Goal: Task Accomplishment & Management: Manage account settings

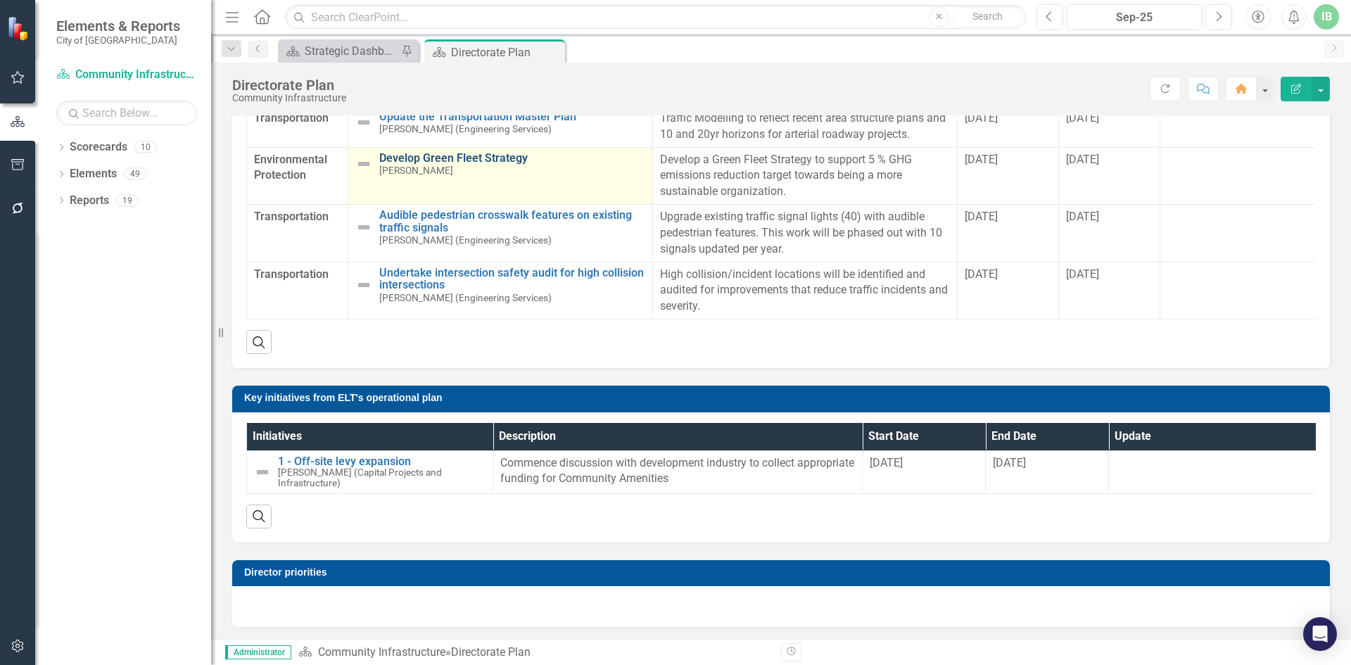
scroll to position [722, 0]
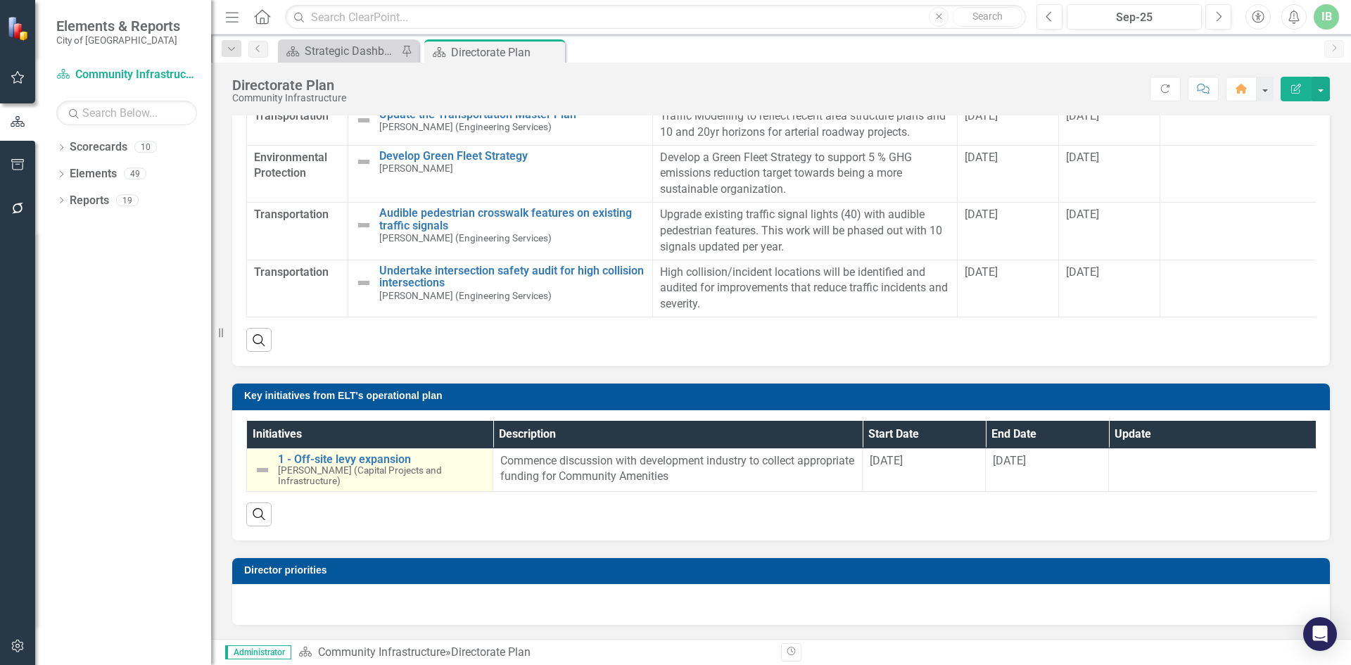
click at [348, 411] on td "1 - Off-site levy expansion Rick Wiljamaa (Capital Projects and Infrastructure)…" at bounding box center [370, 469] width 246 height 43
click at [351, 411] on link "1 - Off-site levy expansion" at bounding box center [382, 459] width 208 height 13
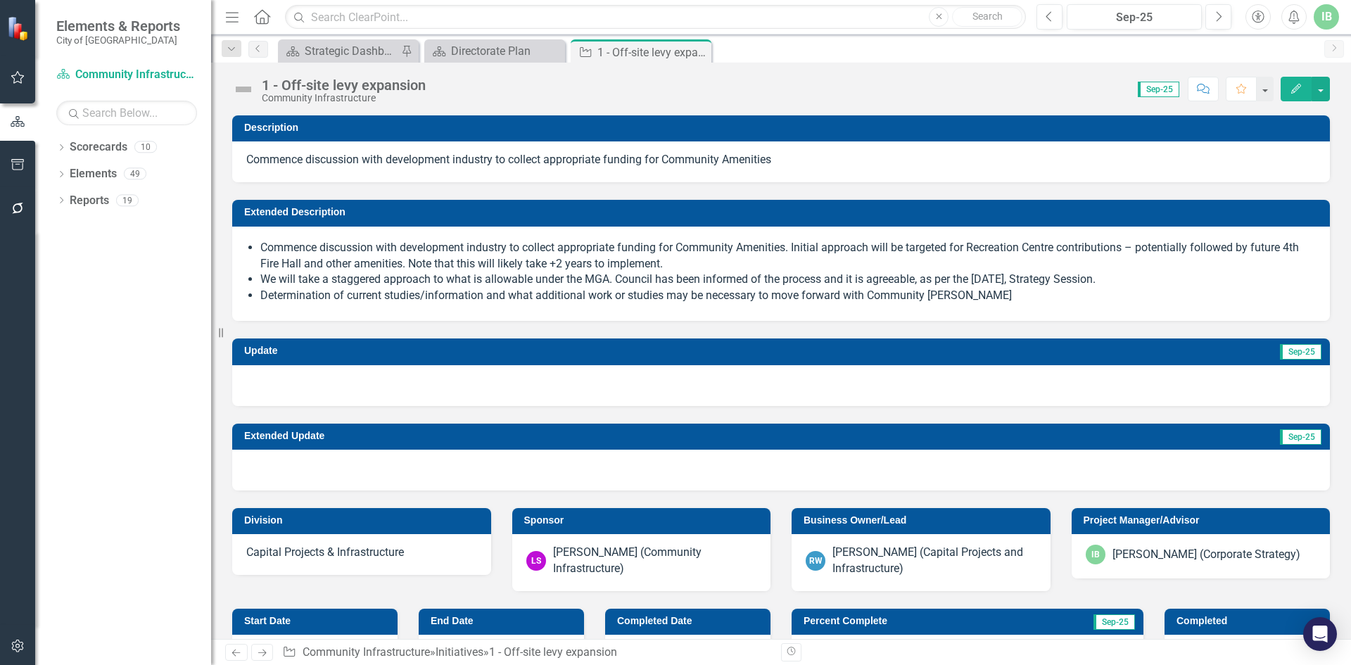
click at [900, 89] on span "Sep-25" at bounding box center [1159, 89] width 42 height 15
click at [900, 18] on button "Previous" at bounding box center [1049, 16] width 26 height 25
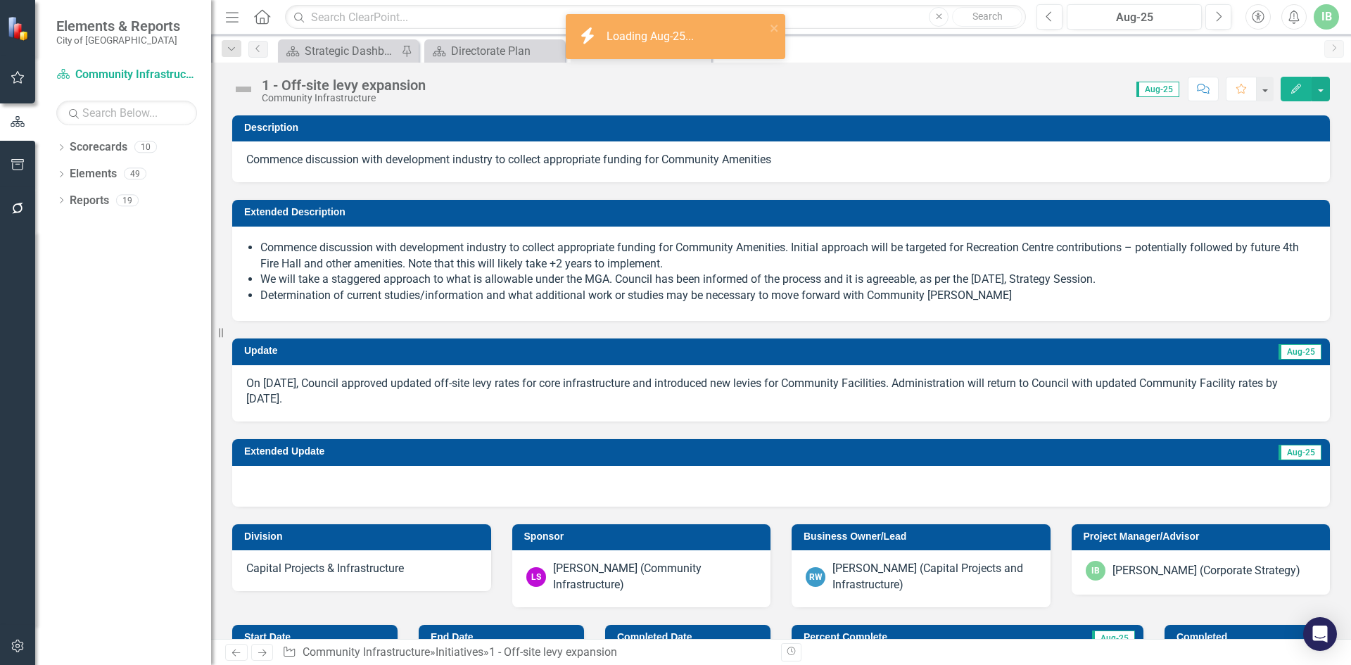
click at [369, 394] on p "On [DATE], Council approved updated off-site levy rates for core infrastructure…" at bounding box center [780, 392] width 1069 height 32
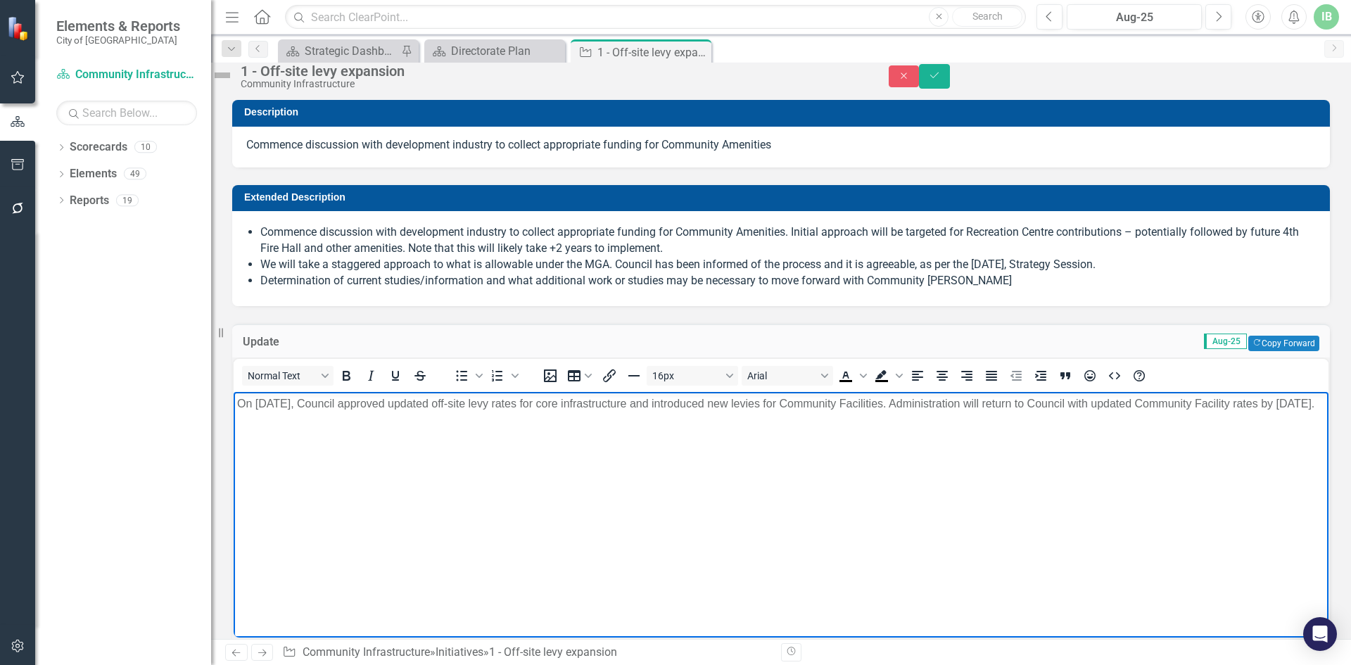
drag, startPoint x: 345, startPoint y: 427, endPoint x: 236, endPoint y: 398, distance: 112.8
click at [236, 398] on body "On [DATE], Council approved updated off-site levy rates for core infrastructure…" at bounding box center [781, 497] width 1095 height 211
copy p "On [DATE], Council approved updated off-site levy rates for core infrastructure…"
click at [900, 79] on button "Close" at bounding box center [903, 76] width 31 height 22
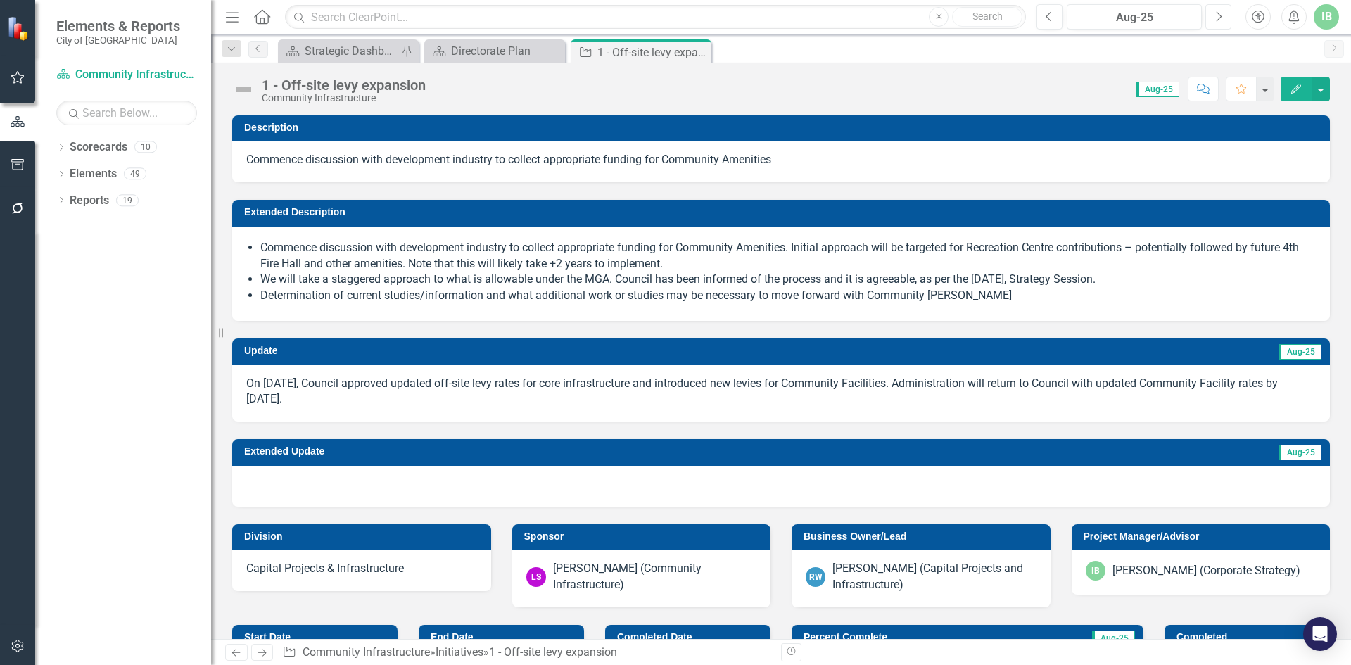
click at [900, 13] on icon "Next" at bounding box center [1218, 17] width 8 height 13
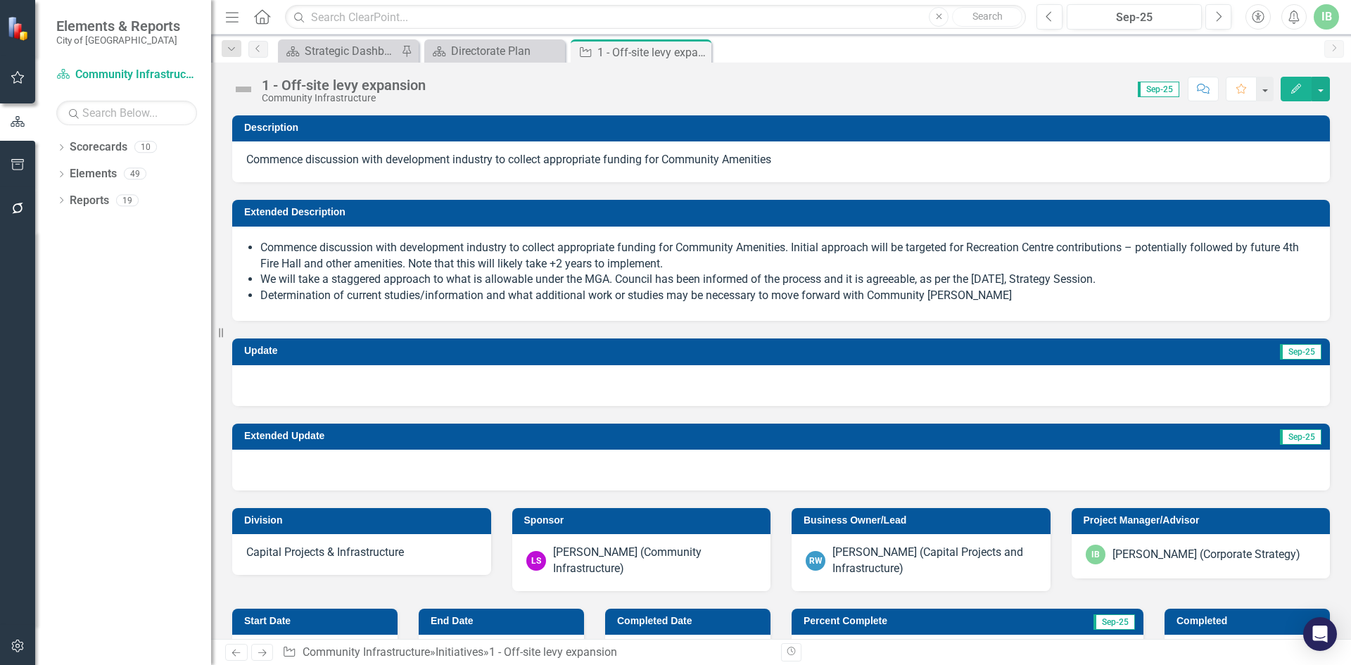
click at [528, 398] on div at bounding box center [780, 385] width 1097 height 41
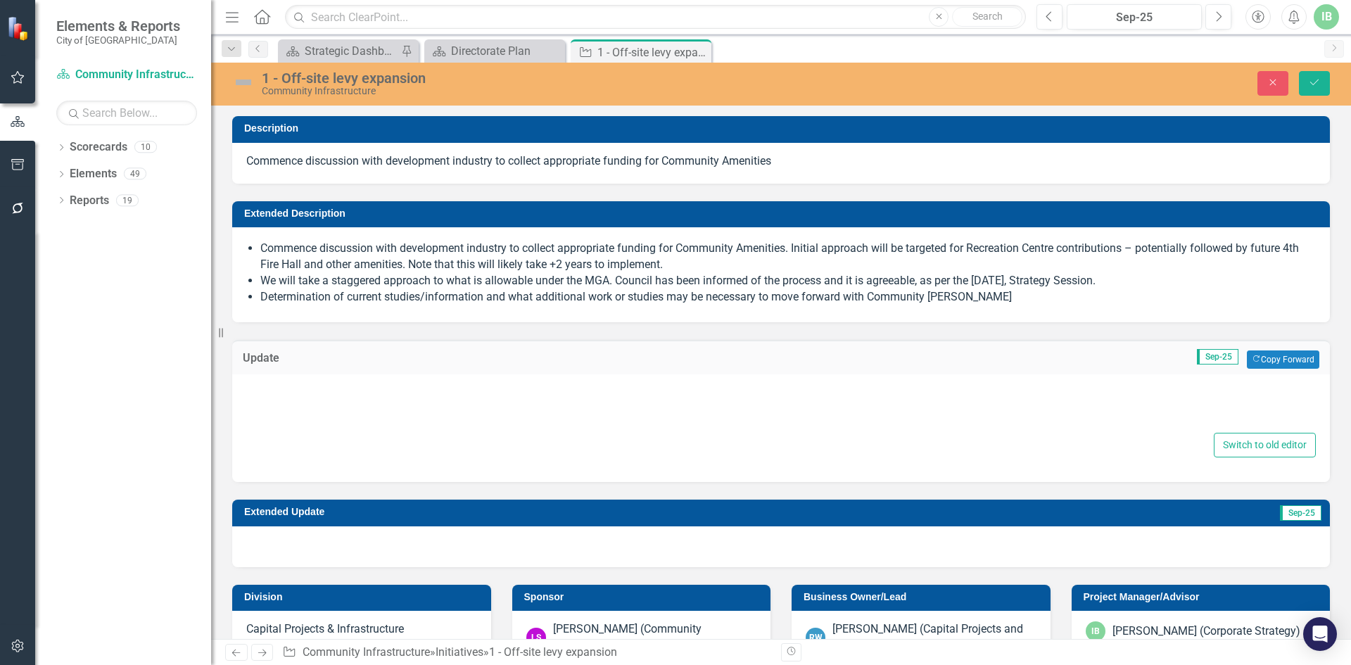
click at [525, 433] on div "Switch to old editor" at bounding box center [780, 421] width 1069 height 73
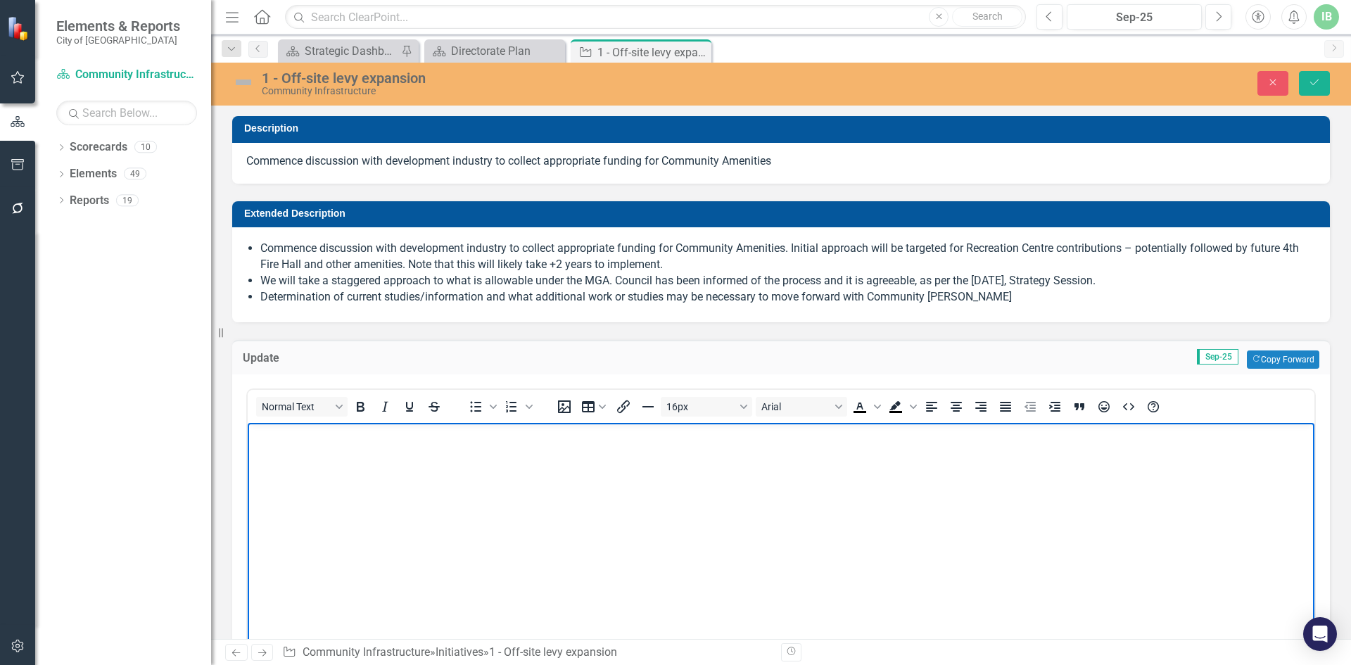
click at [335, 485] on body "Rich Text Area. Press ALT-0 for help." at bounding box center [781, 527] width 1066 height 211
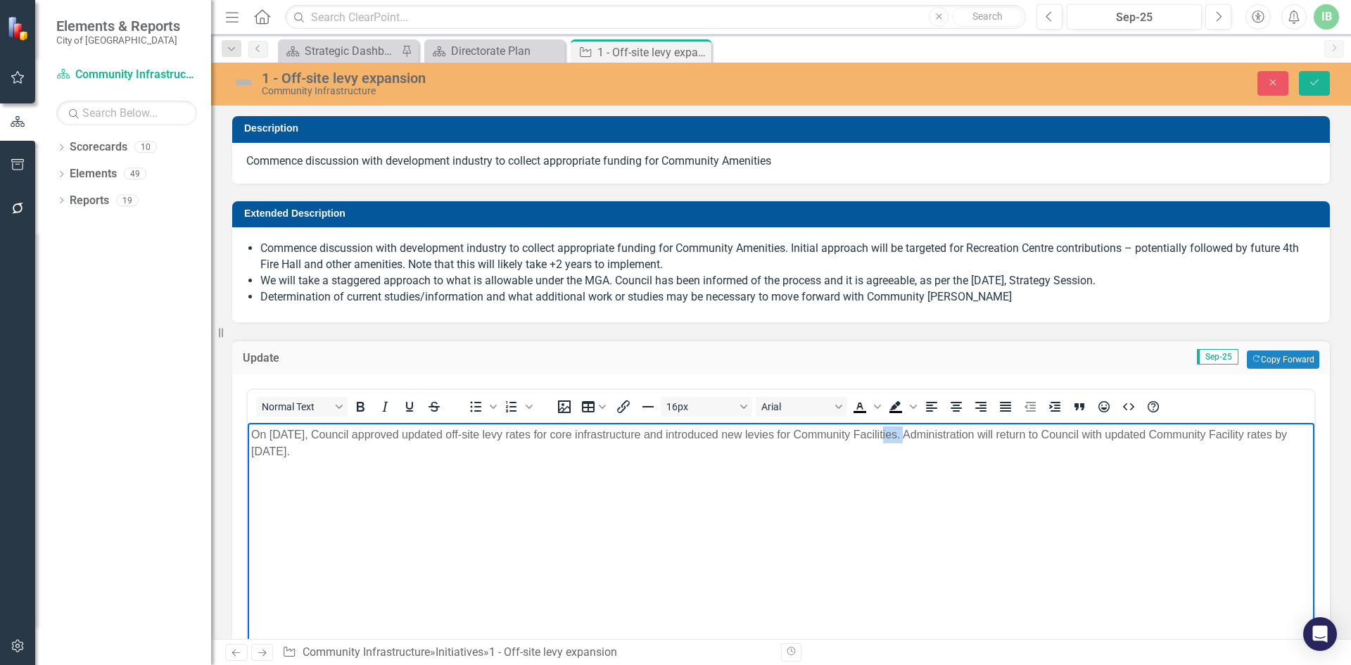
drag, startPoint x: 905, startPoint y: 433, endPoint x: 1057, endPoint y: 841, distance: 434.7
click at [883, 427] on p "On [DATE], Council approved updated off-site levy rates for core infrastructure…" at bounding box center [780, 443] width 1059 height 34
drag, startPoint x: 908, startPoint y: 445, endPoint x: 910, endPoint y: 435, distance: 10.8
click at [908, 439] on p "On [DATE], Council approved updated off-site levy rates for core infrastructure…" at bounding box center [780, 443] width 1059 height 34
drag, startPoint x: 904, startPoint y: 432, endPoint x: 915, endPoint y: 435, distance: 11.6
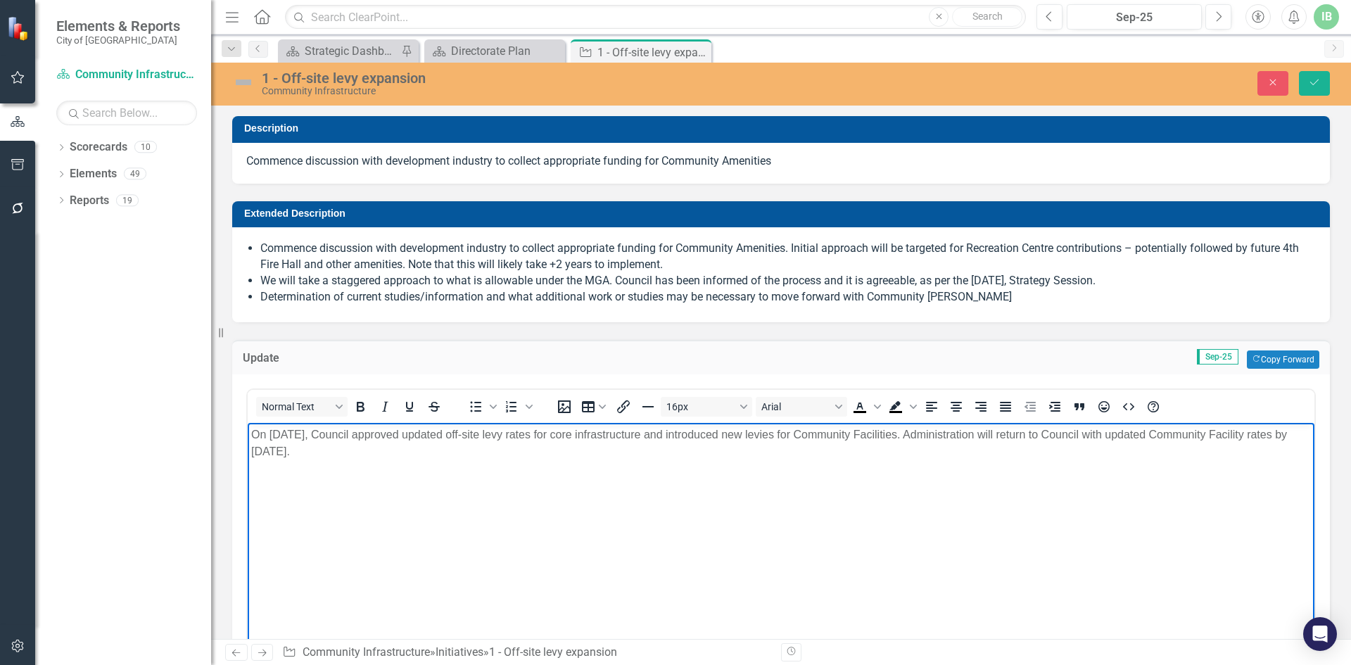
click at [910, 433] on p "On [DATE], Council approved updated off-site levy rates for core infrastructure…" at bounding box center [780, 443] width 1059 height 34
drag, startPoint x: 881, startPoint y: 443, endPoint x: 896, endPoint y: 447, distance: 14.5
click at [886, 445] on p "On [DATE], Council approved updated off-site levy rates for core infrastructure…" at bounding box center [780, 443] width 1059 height 34
click at [903, 433] on p "On [DATE], Council approved updated off-site levy rates for core infrastructure…" at bounding box center [780, 443] width 1059 height 34
click at [905, 457] on p "On [DATE], Council approved updated off-site levy rates for core infrastructure…" at bounding box center [780, 443] width 1059 height 34
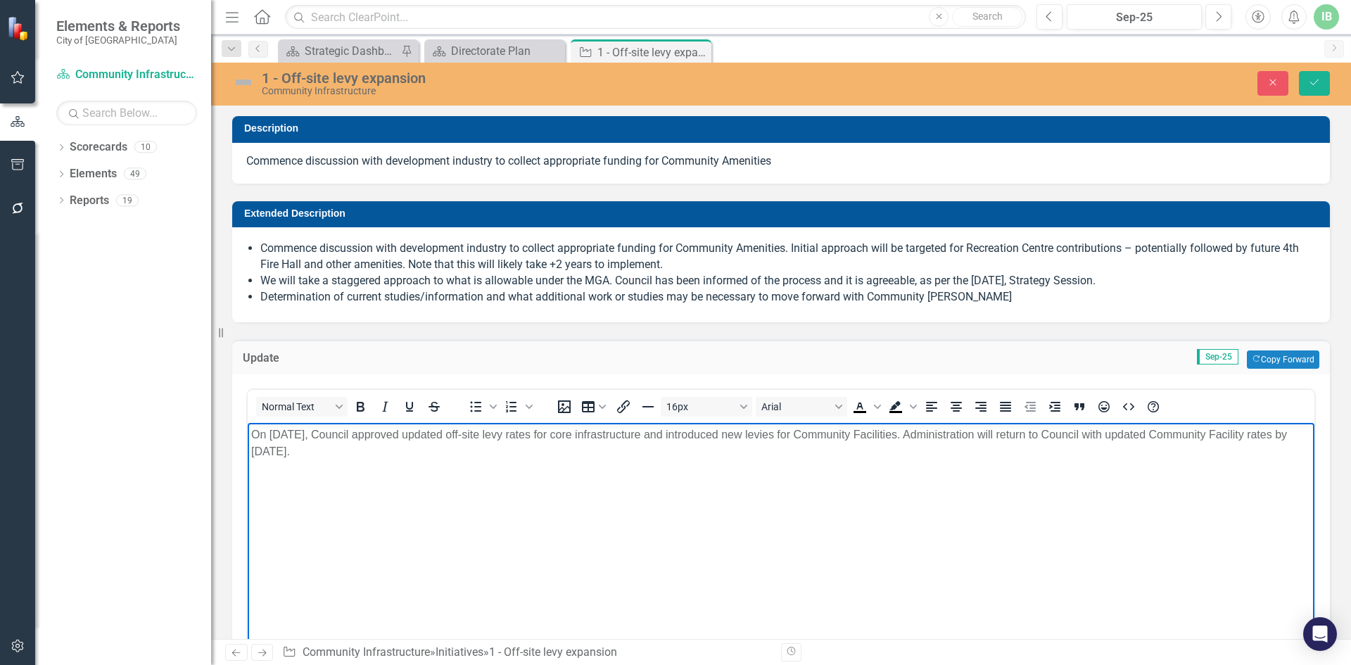
click at [907, 431] on p "On [DATE], Council approved updated off-site levy rates for core infrastructure…" at bounding box center [780, 443] width 1059 height 34
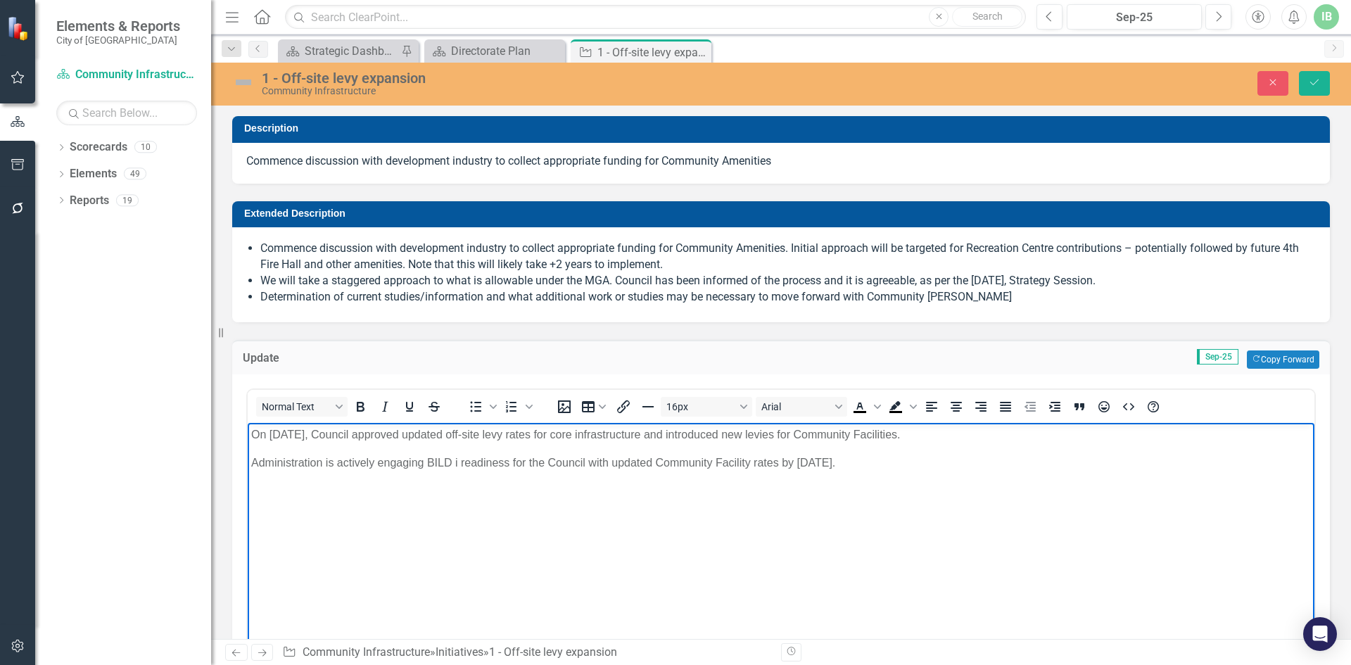
click at [459, 462] on p "Administration is actively engaging BILD i readiness for the Council with updat…" at bounding box center [780, 462] width 1059 height 17
click at [552, 461] on p "Administration is actively engaging BILD in readiness for the Council with upda…" at bounding box center [780, 462] width 1059 height 17
drag, startPoint x: 787, startPoint y: 459, endPoint x: 1014, endPoint y: 469, distance: 227.4
click at [1014, 469] on p "Administration is actively engaging BILD in readiness for the presentation of u…" at bounding box center [780, 462] width 1059 height 17
click at [676, 461] on p "Administration is actively engaging BILD in readiness for the presentation of u…" at bounding box center [780, 462] width 1059 height 17
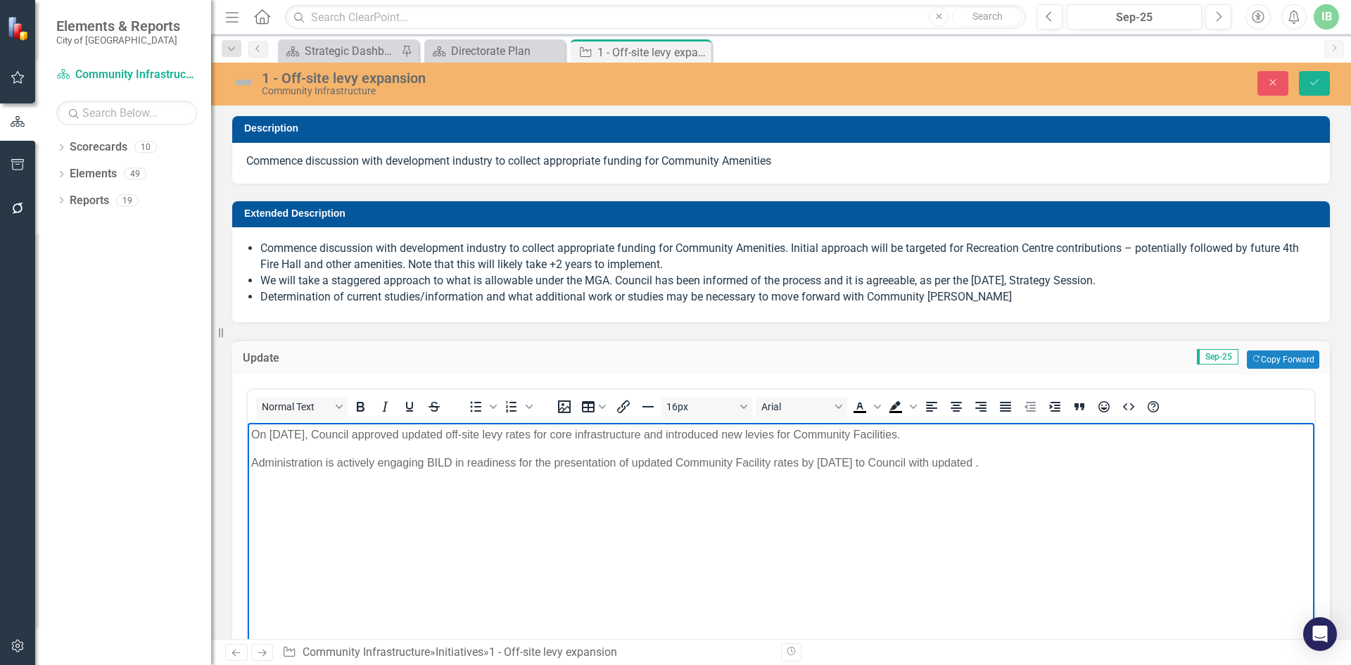
drag, startPoint x: 1041, startPoint y: 470, endPoint x: 957, endPoint y: 464, distance: 84.7
click at [957, 464] on p "Administration is actively engaging BILD in readiness for the presentation of u…" at bounding box center [780, 462] width 1059 height 17
drag, startPoint x: 803, startPoint y: 461, endPoint x: 905, endPoint y: 462, distance: 102.0
click at [905, 462] on p "Administration is actively engaging BILD in readiness for the presentation of u…" at bounding box center [780, 462] width 1059 height 17
click at [907, 460] on p "Administration is actively engaging BILD in readiness for the presentation of u…" at bounding box center [780, 462] width 1059 height 17
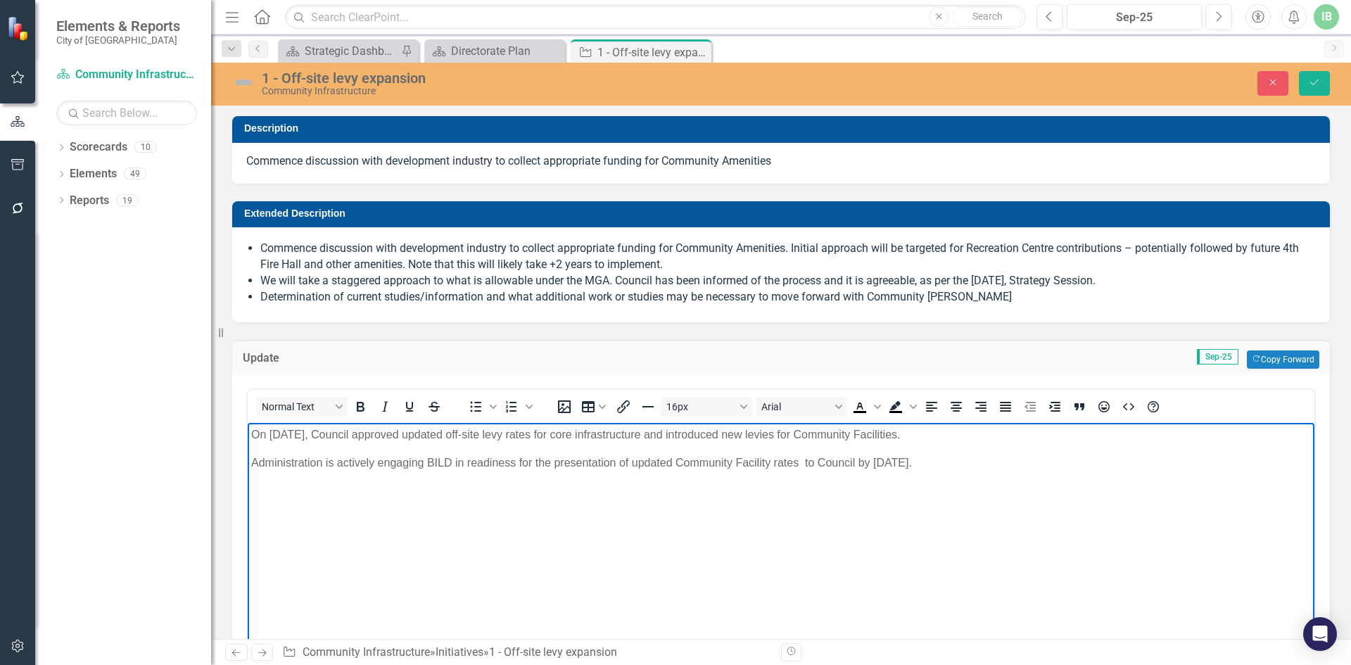
click at [801, 462] on p "Administration is actively engaging BILD in readiness for the presentation of u…" at bounding box center [780, 462] width 1059 height 17
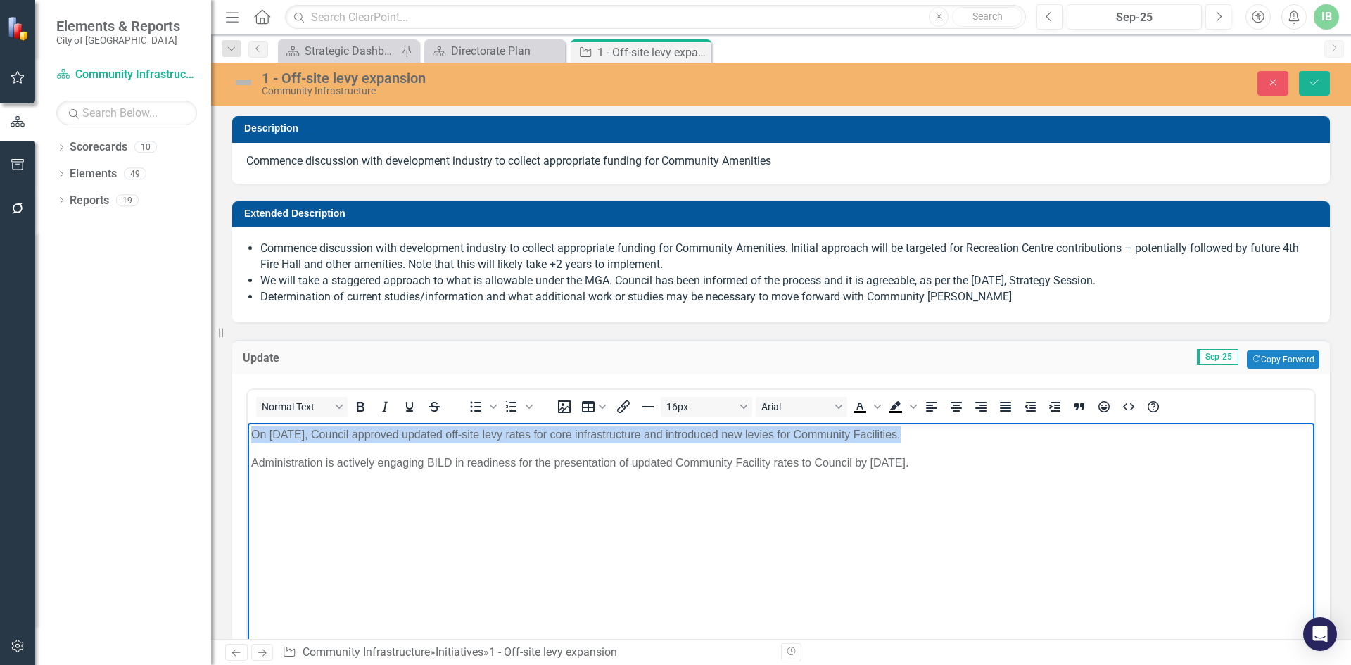
copy p "On [DATE], Council approved updated off-site levy rates for core infrastructure…"
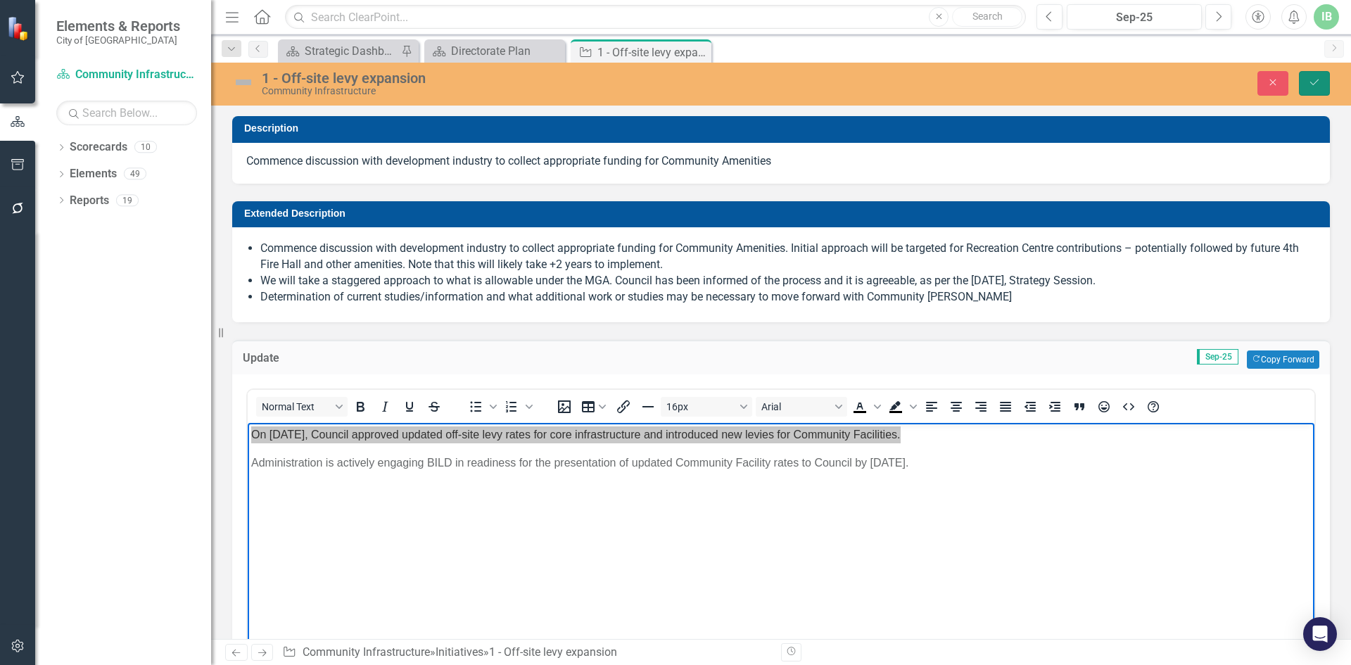
click at [1318, 81] on icon "Save" at bounding box center [1314, 82] width 13 height 10
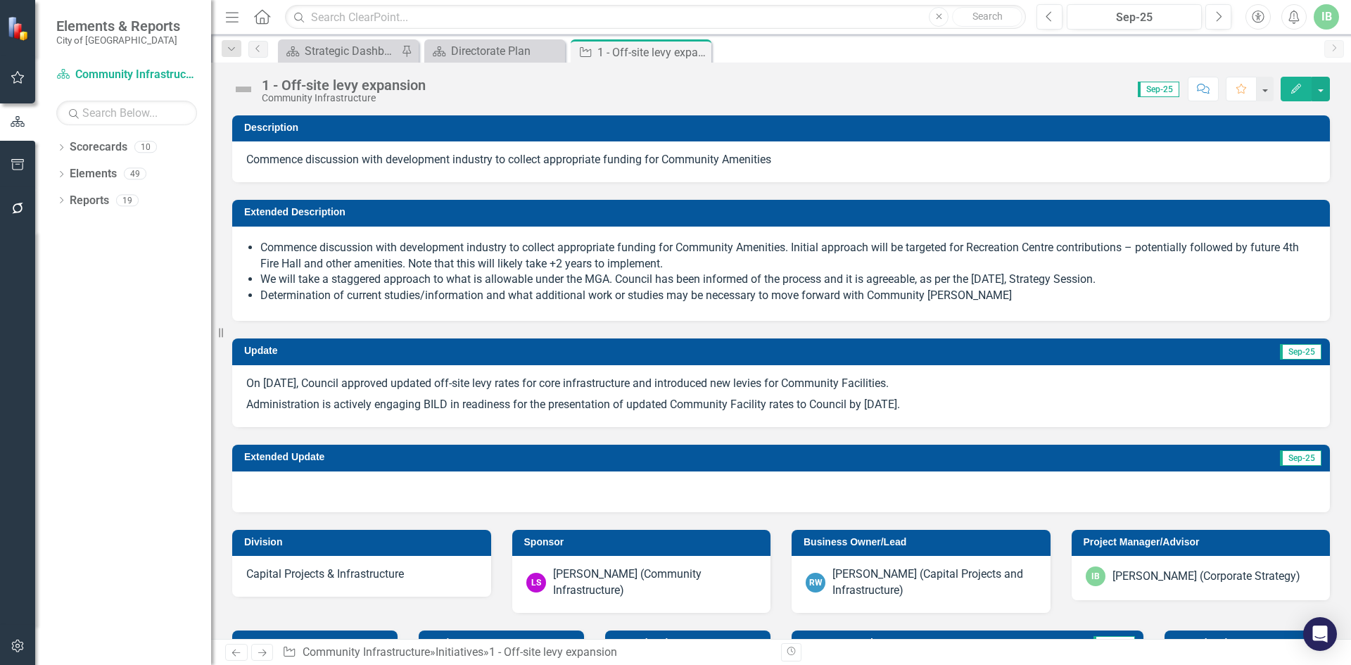
click at [244, 93] on img at bounding box center [243, 89] width 23 height 23
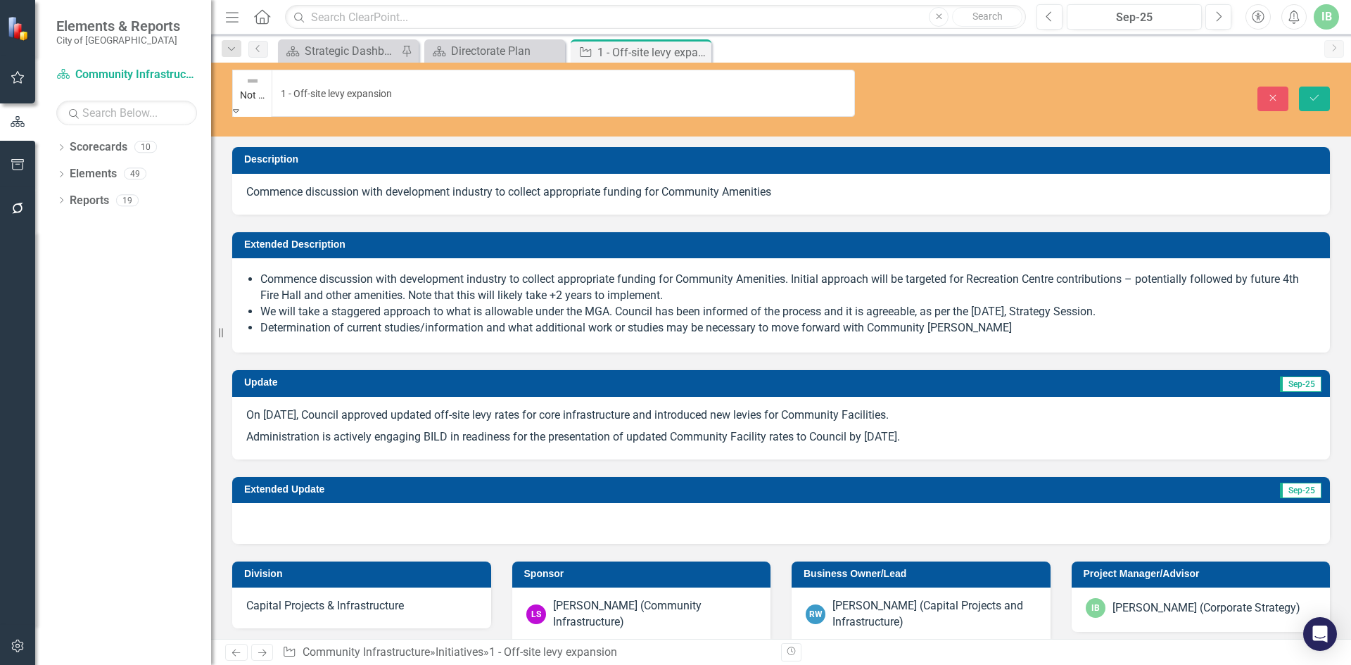
click at [239, 106] on icon "Expand" at bounding box center [236, 111] width 6 height 10
click at [1314, 87] on button "Save" at bounding box center [1314, 99] width 31 height 25
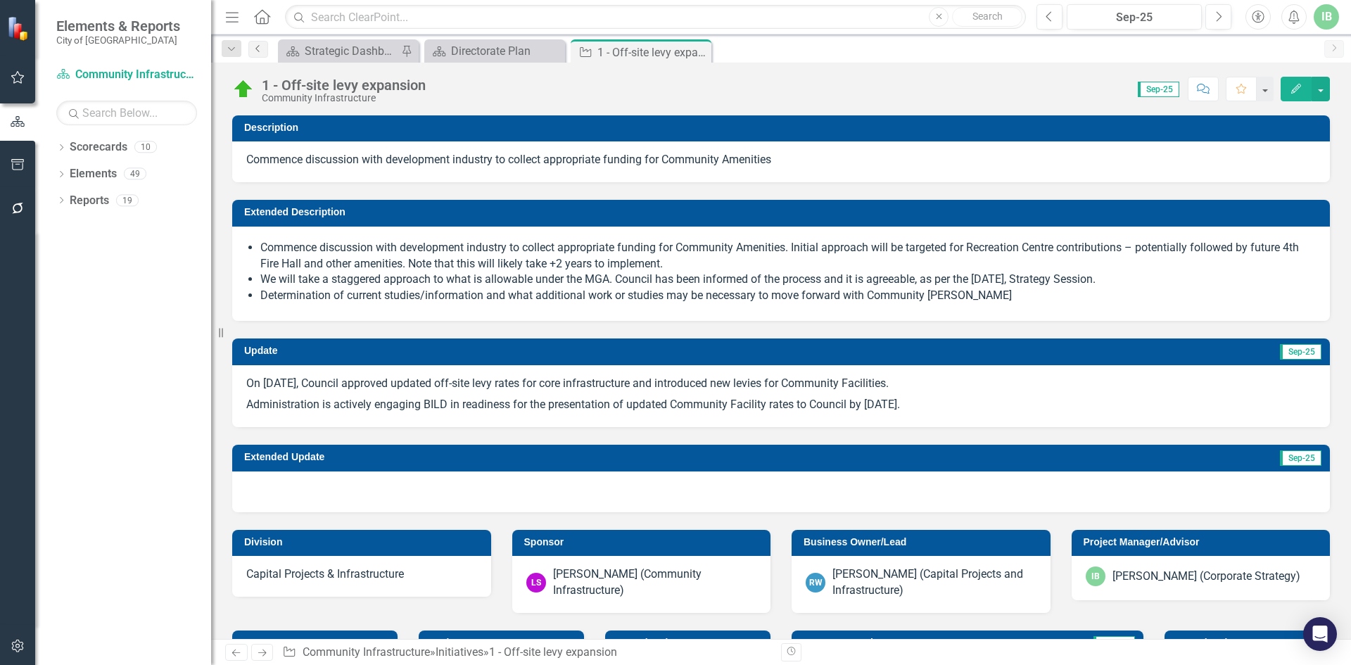
click at [256, 53] on link "Previous" at bounding box center [258, 49] width 20 height 17
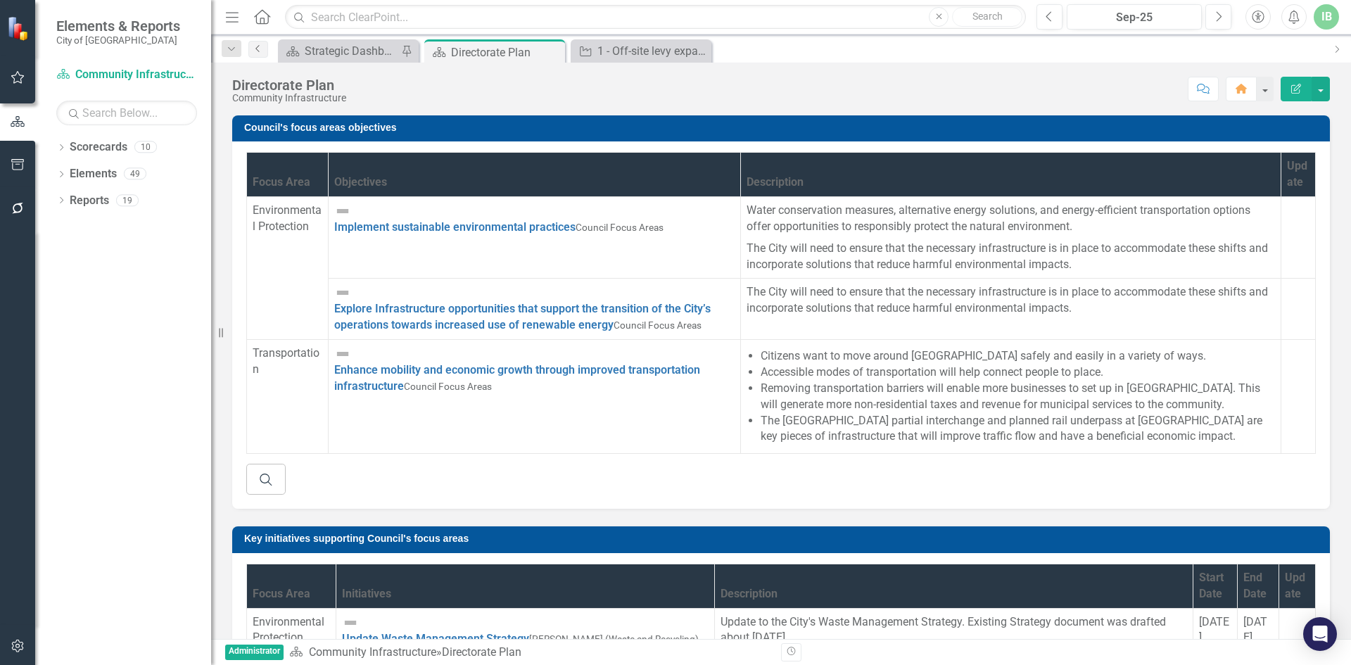
click at [256, 53] on link "Previous" at bounding box center [258, 49] width 20 height 17
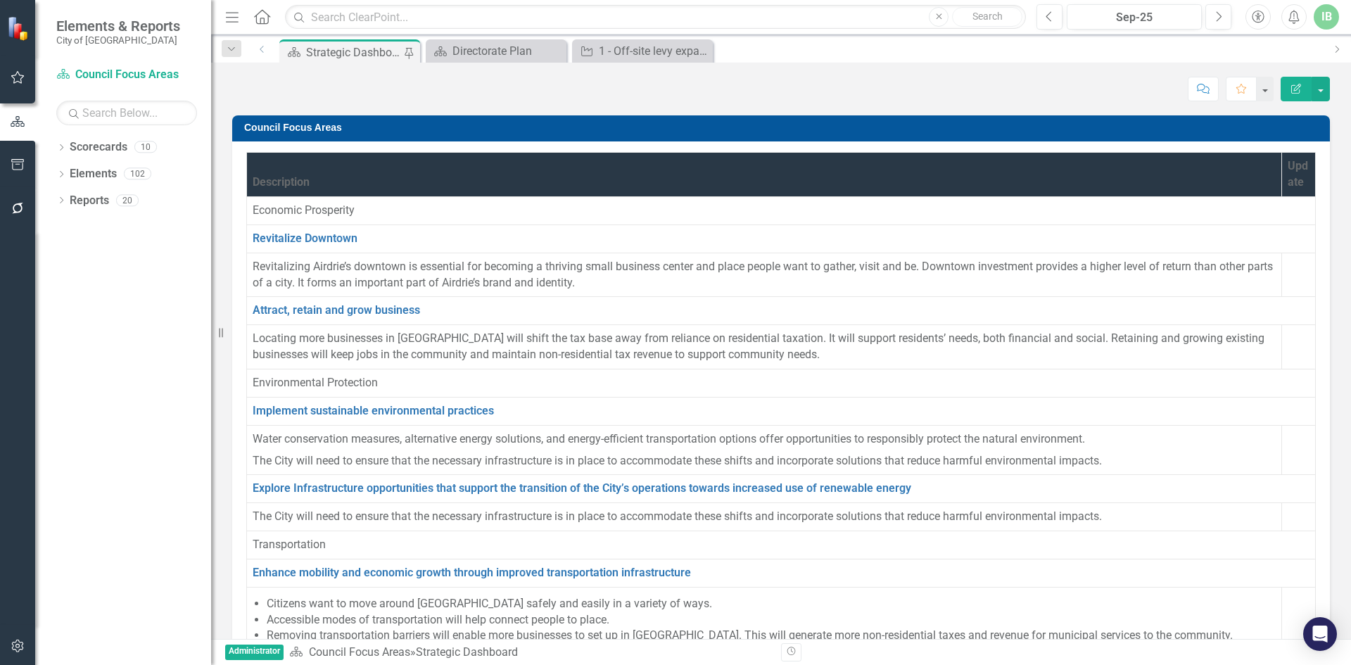
scroll to position [283, 0]
click at [113, 70] on link "Scorecard Council Focus Areas" at bounding box center [126, 75] width 141 height 16
click at [93, 146] on link "Scorecards" at bounding box center [99, 147] width 58 height 16
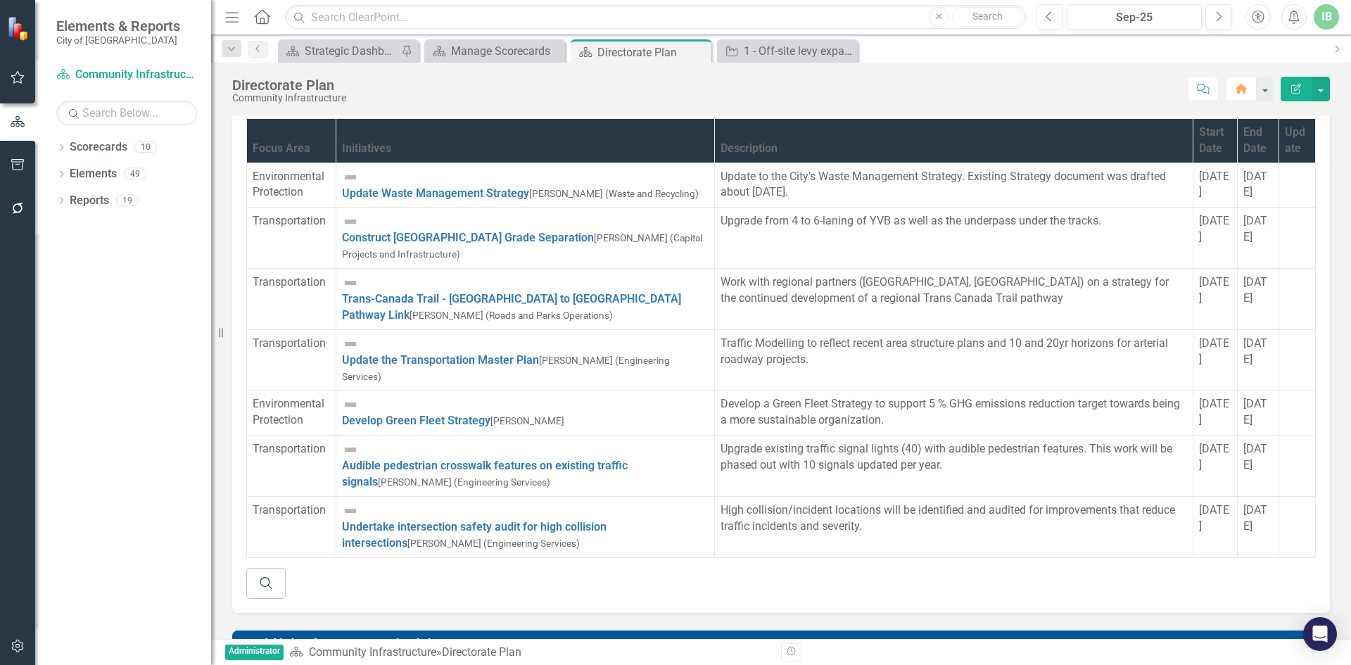
scroll to position [836, 0]
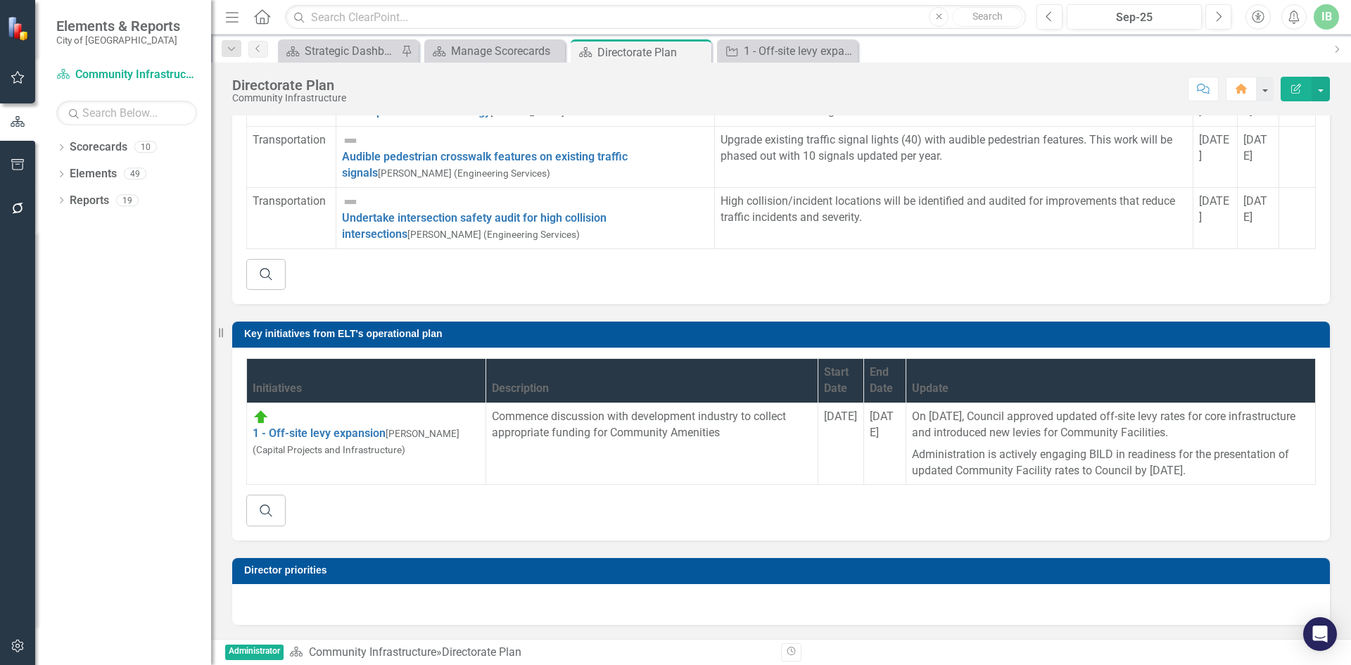
click at [893, 409] on span "[DATE]" at bounding box center [881, 424] width 24 height 30
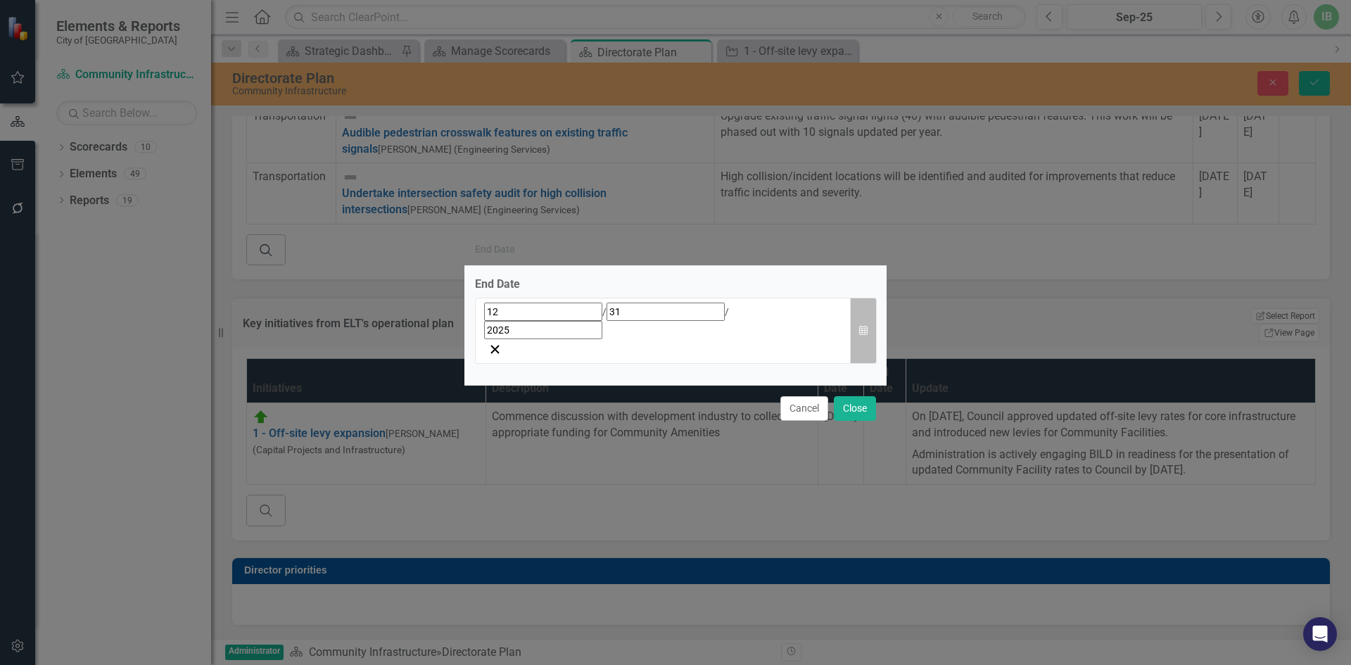
click at [853, 328] on button "Calendar" at bounding box center [863, 331] width 27 height 67
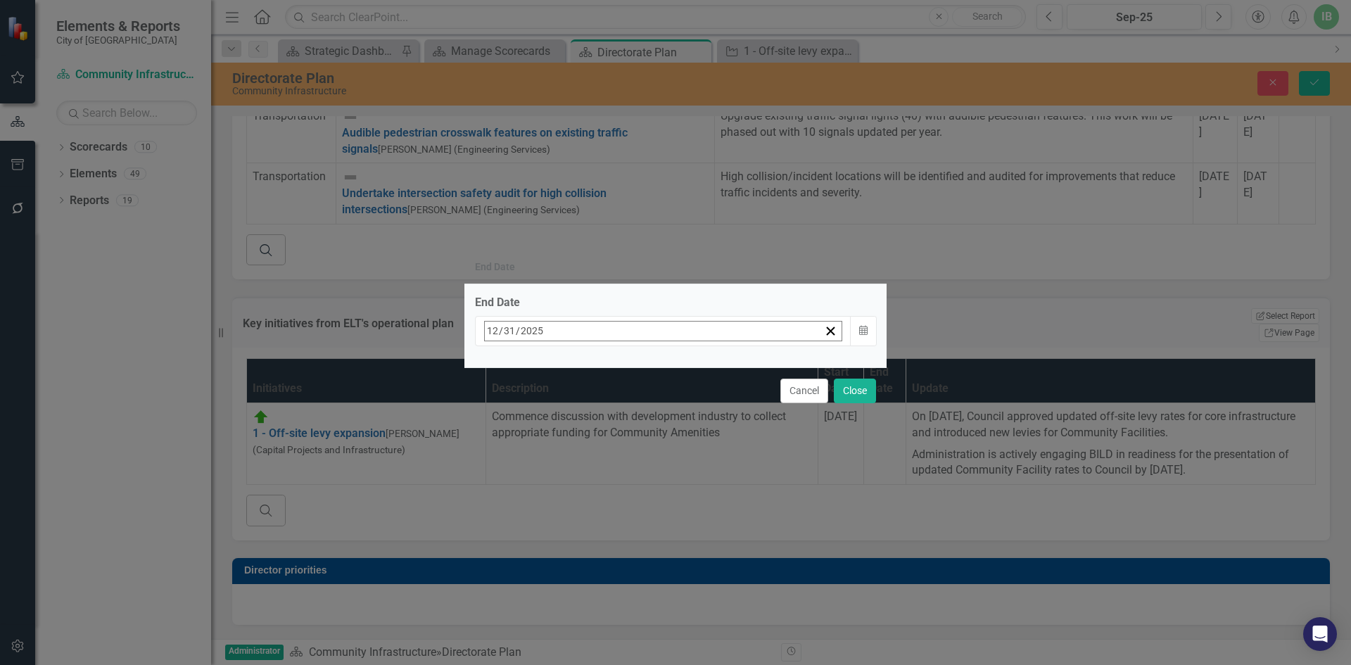
click at [690, 365] on button "›" at bounding box center [674, 361] width 31 height 31
click at [569, 514] on abbr "31" at bounding box center [563, 519] width 11 height 11
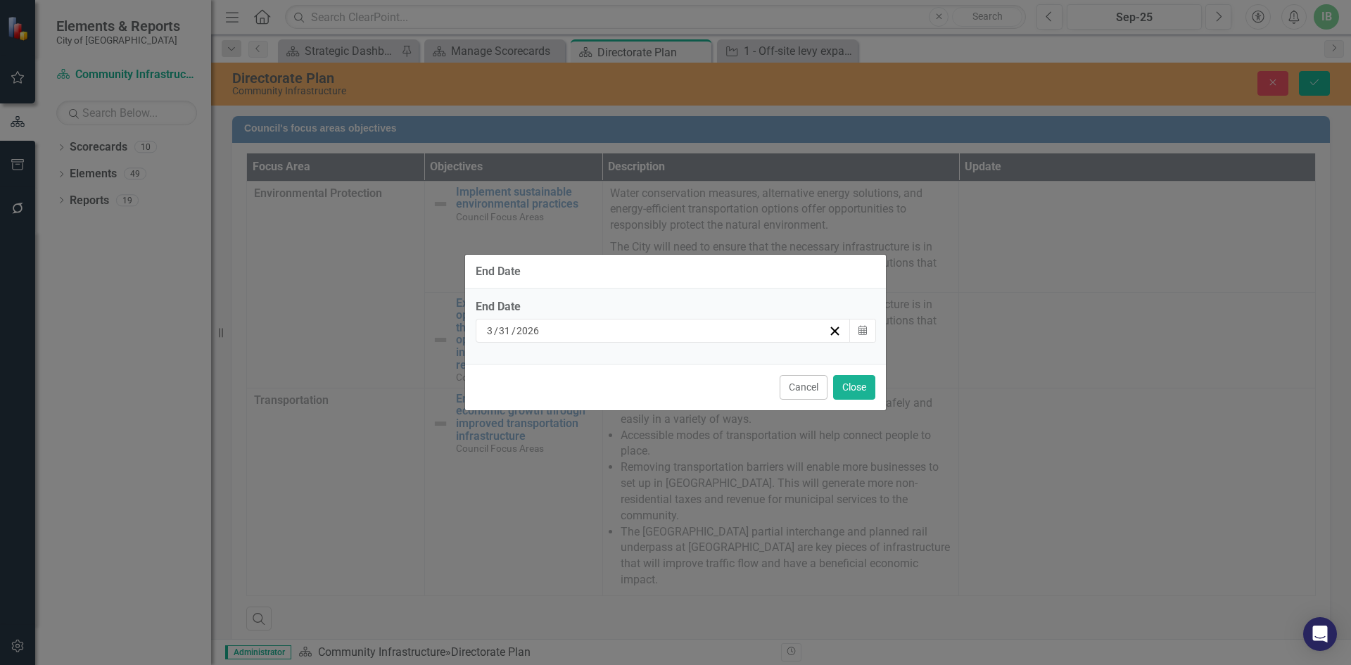
click at [850, 386] on button "Close" at bounding box center [854, 387] width 42 height 25
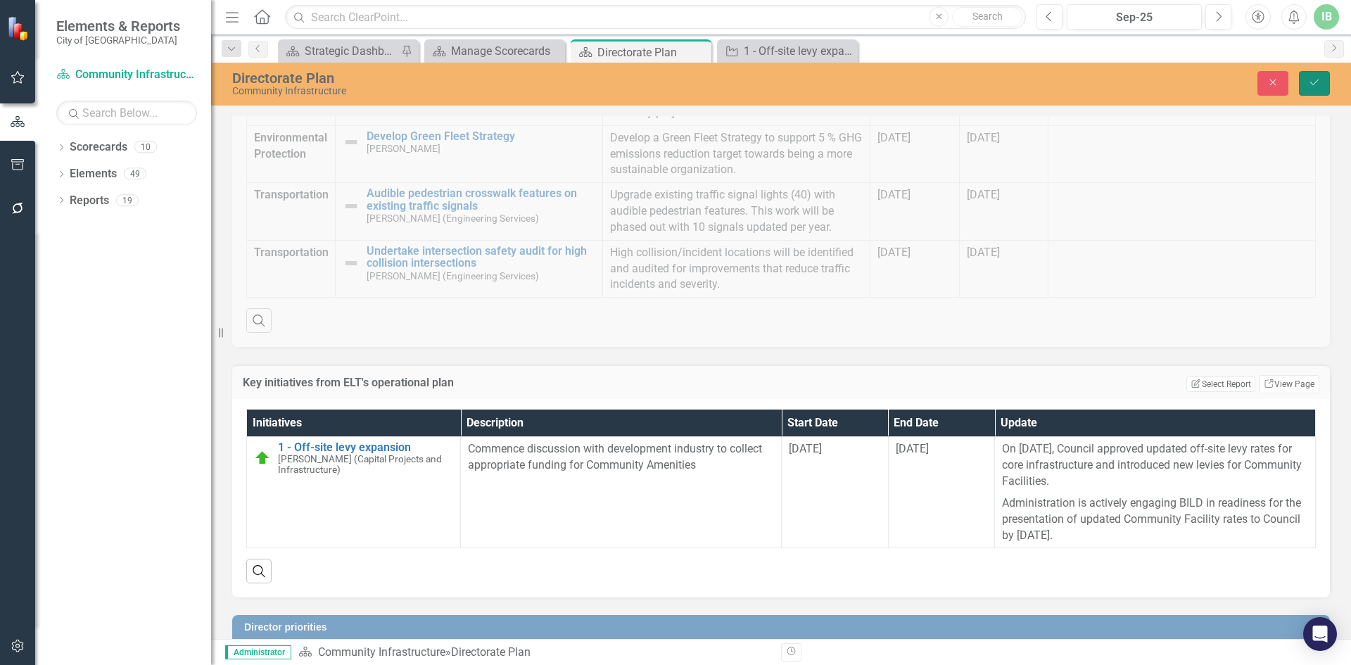
click at [1314, 83] on icon "Save" at bounding box center [1314, 82] width 13 height 10
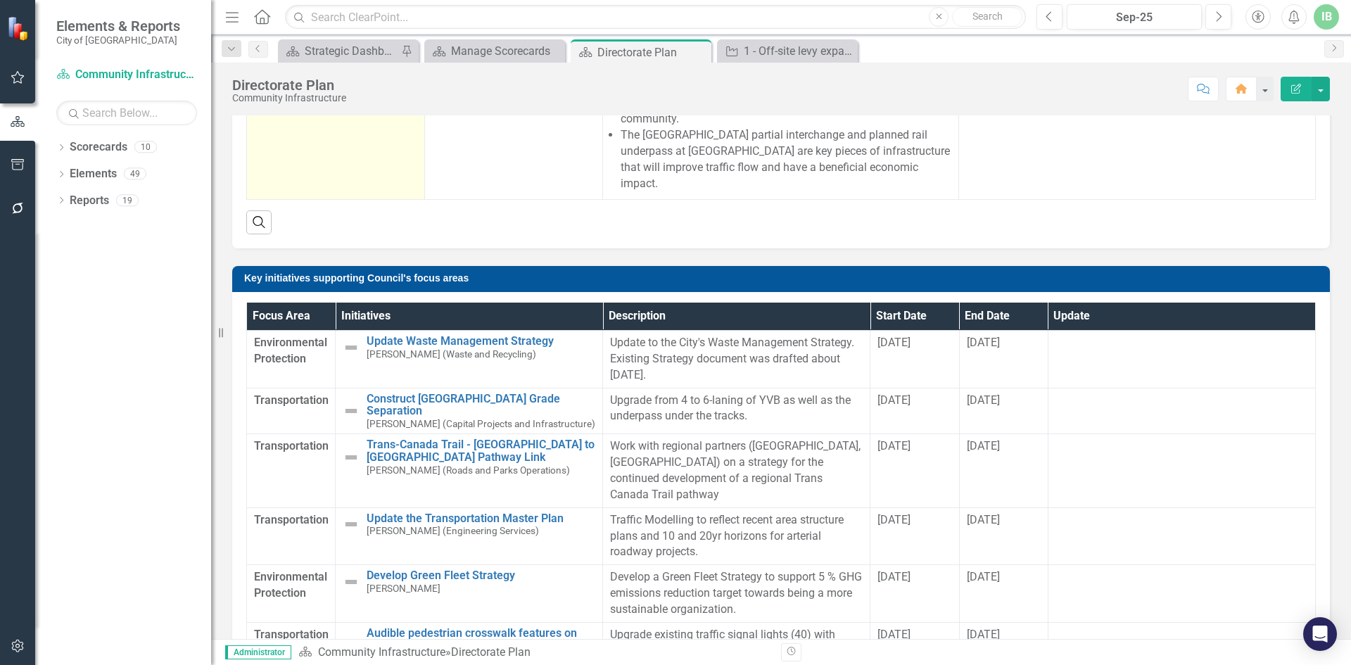
scroll to position [395, 0]
